Goal: Task Accomplishment & Management: Use online tool/utility

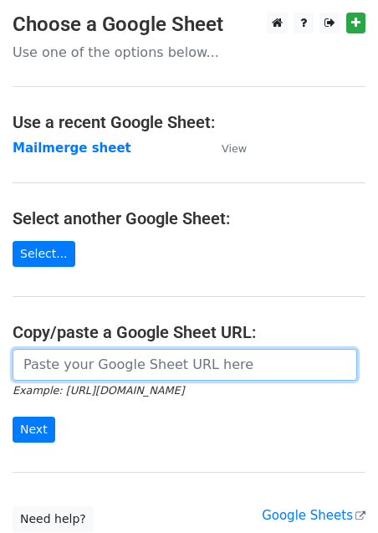
click at [58, 367] on input "url" at bounding box center [185, 365] width 345 height 32
paste input "https://docs.google.com/spreadsheets/d/1hGkfhrAz-18AE12czTlpTuxyyQgu2SKeN_WbkcN…"
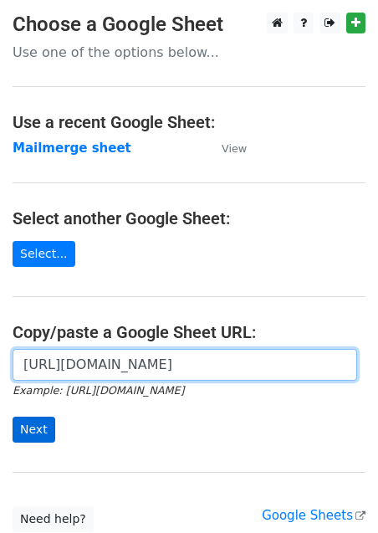
type input "https://docs.google.com/spreadsheets/d/1hGkfhrAz-18AE12czTlpTuxyyQgu2SKeN_WbkcN…"
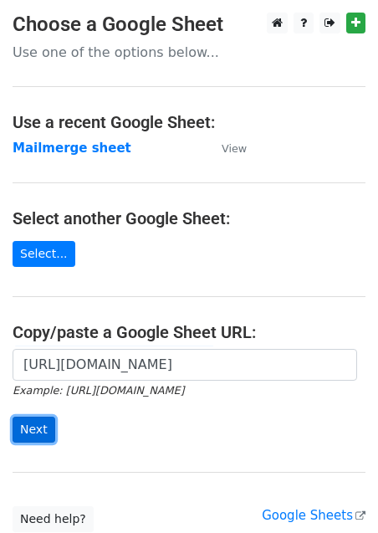
click at [39, 425] on input "Next" at bounding box center [34, 430] width 43 height 26
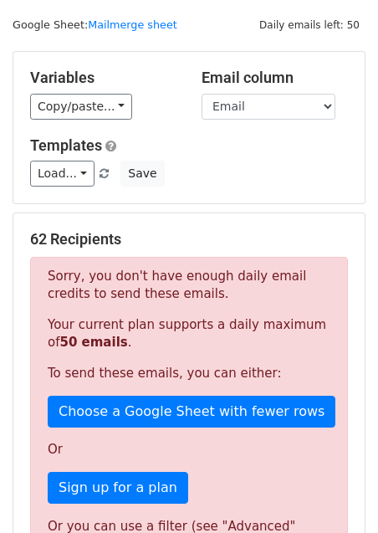
scroll to position [51, 0]
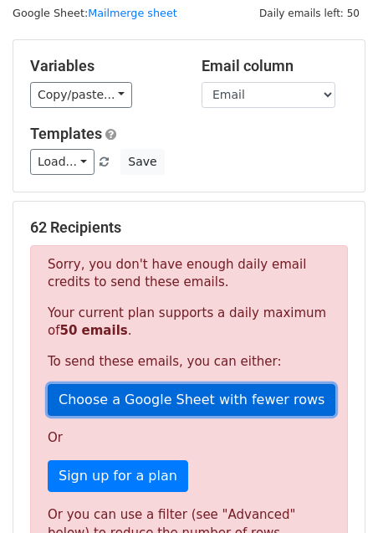
click at [203, 393] on link "Choose a Google Sheet with fewer rows" at bounding box center [192, 400] width 288 height 32
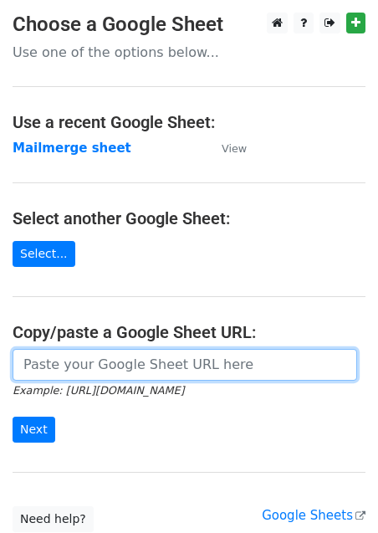
click at [52, 378] on input "url" at bounding box center [185, 365] width 345 height 32
paste input "https://docs.google.com/spreadsheets/d/1hGkfhrAz-18AE12czTlpTuxyyQgu2SKeN_WbkcN…"
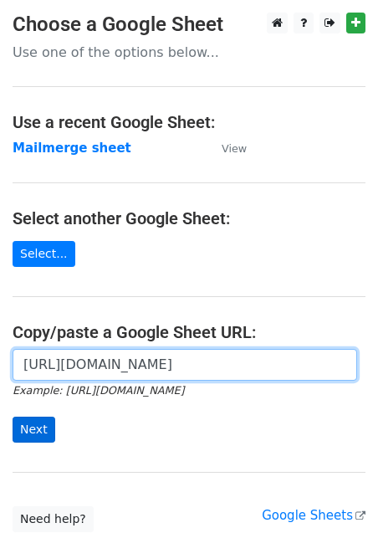
type input "https://docs.google.com/spreadsheets/d/1hGkfhrAz-18AE12czTlpTuxyyQgu2SKeN_WbkcN…"
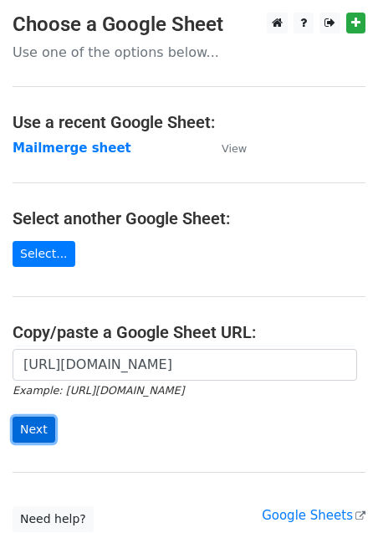
click at [33, 426] on input "Next" at bounding box center [34, 430] width 43 height 26
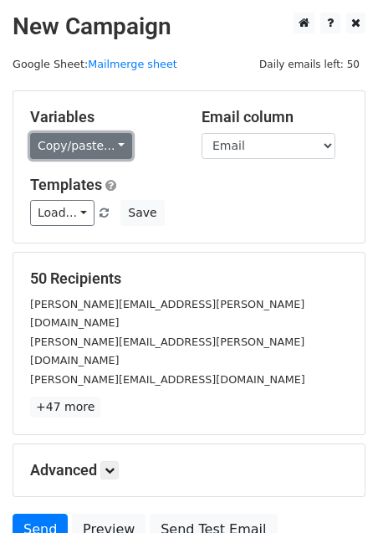
click at [44, 148] on link "Copy/paste..." at bounding box center [81, 146] width 102 height 26
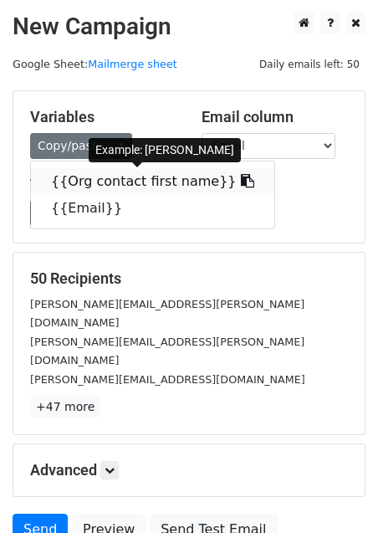
click at [55, 182] on link "{{Org contact first name}}" at bounding box center [153, 181] width 244 height 27
